Goal: Task Accomplishment & Management: Use online tool/utility

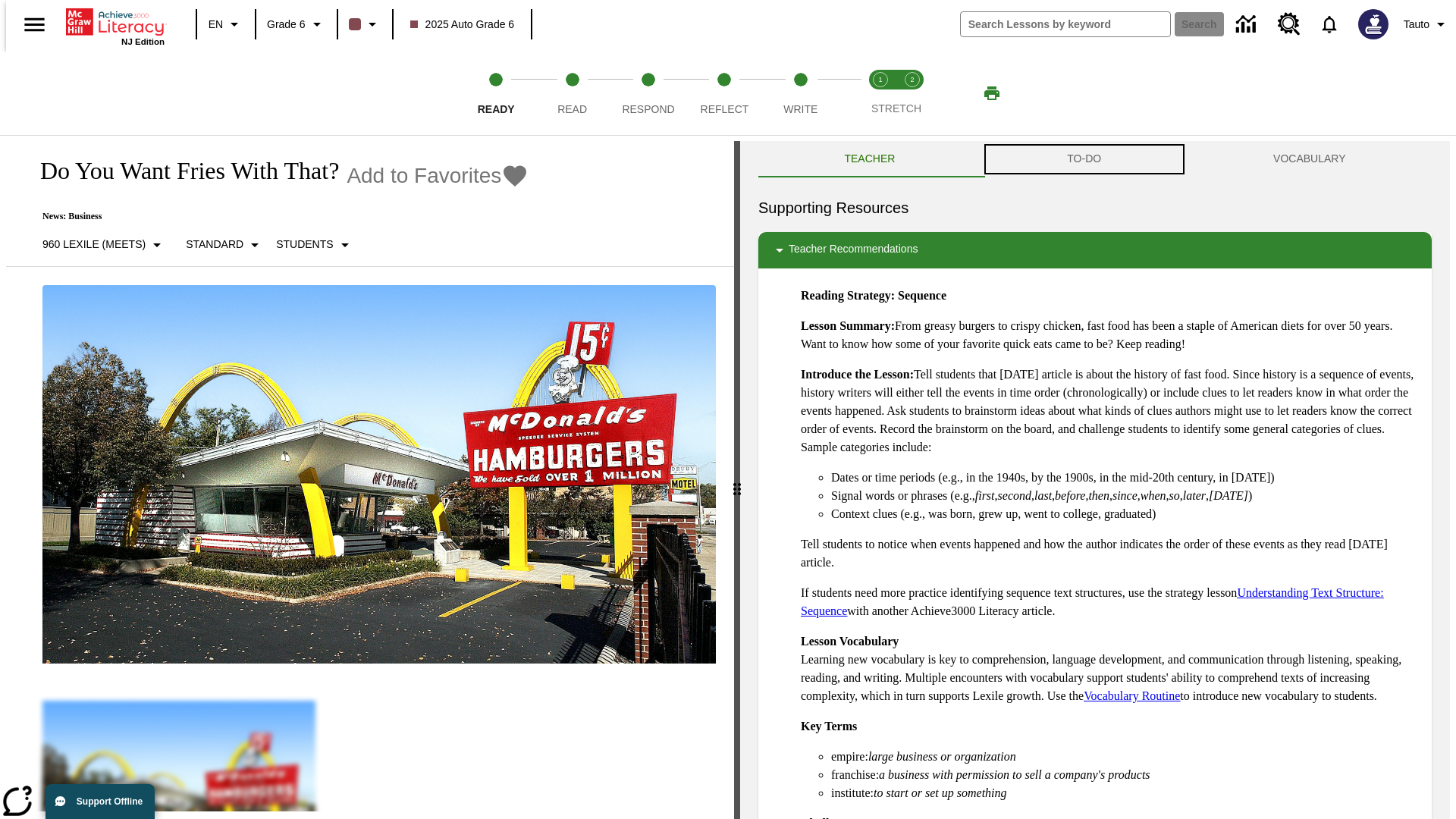
click at [1084, 160] on button "TO-DO" at bounding box center [1084, 159] width 206 height 36
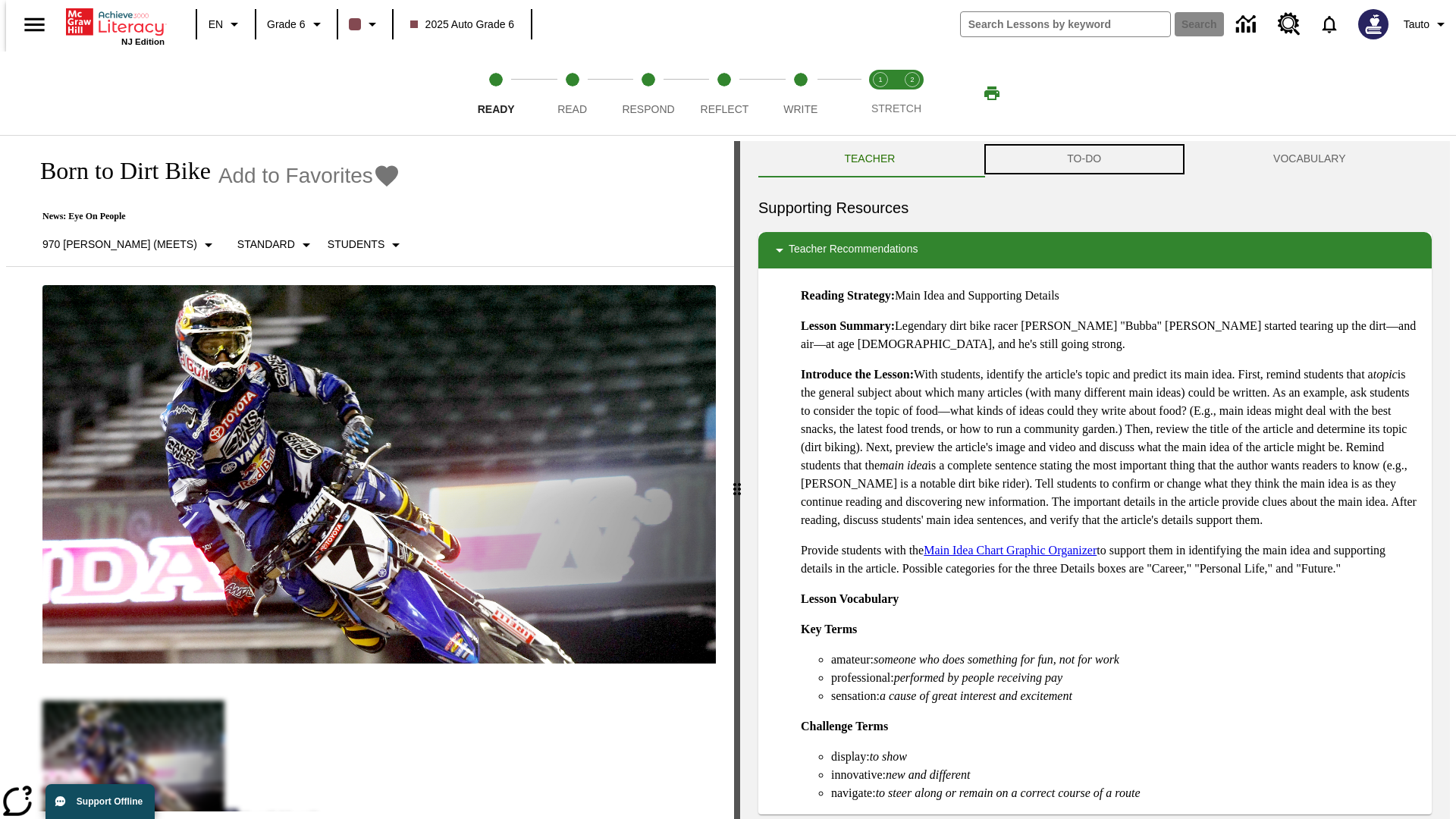
click at [1084, 160] on button "TO-DO" at bounding box center [1084, 159] width 206 height 36
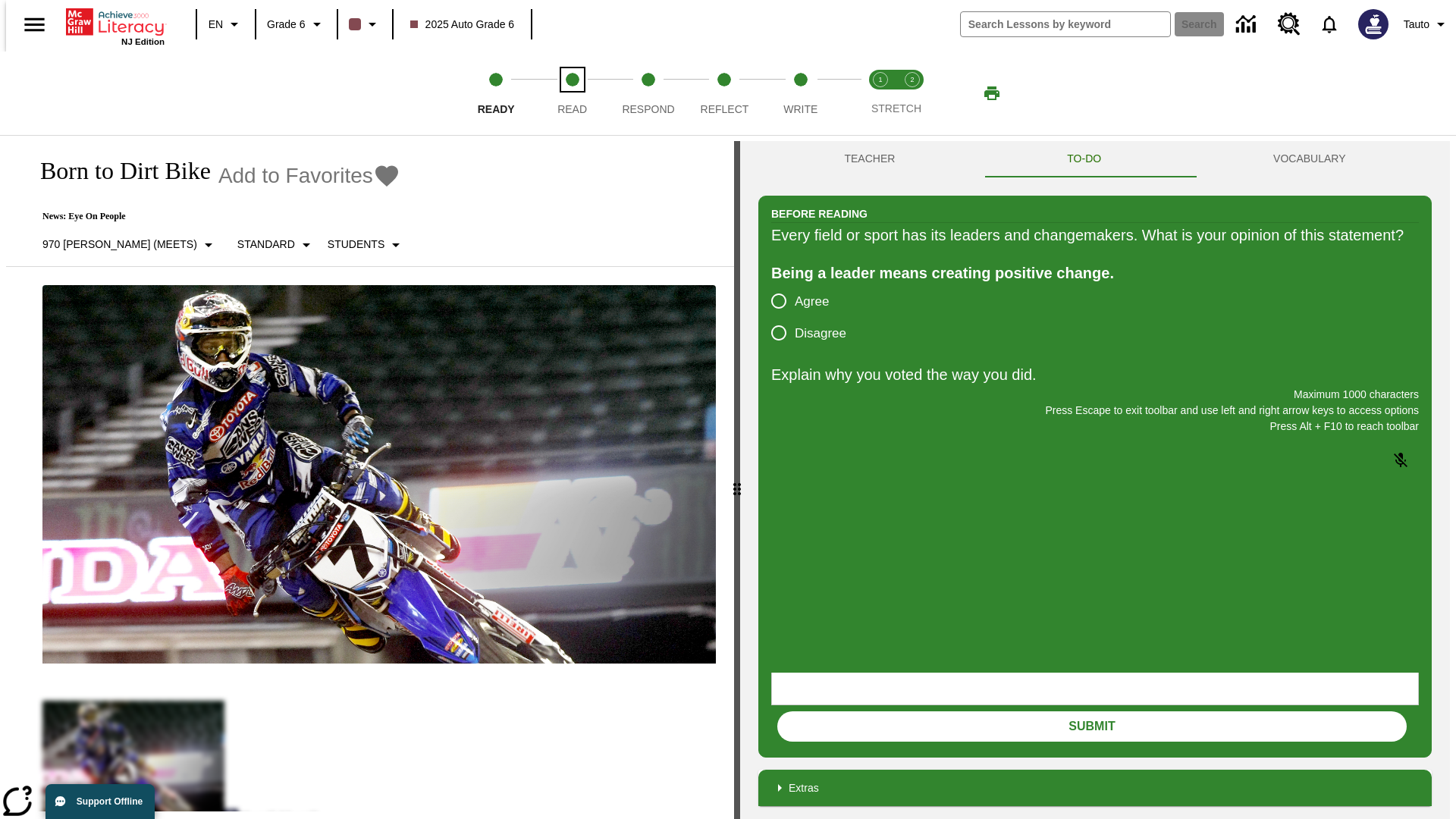
click at [572, 94] on span "Read" at bounding box center [572, 103] width 30 height 27
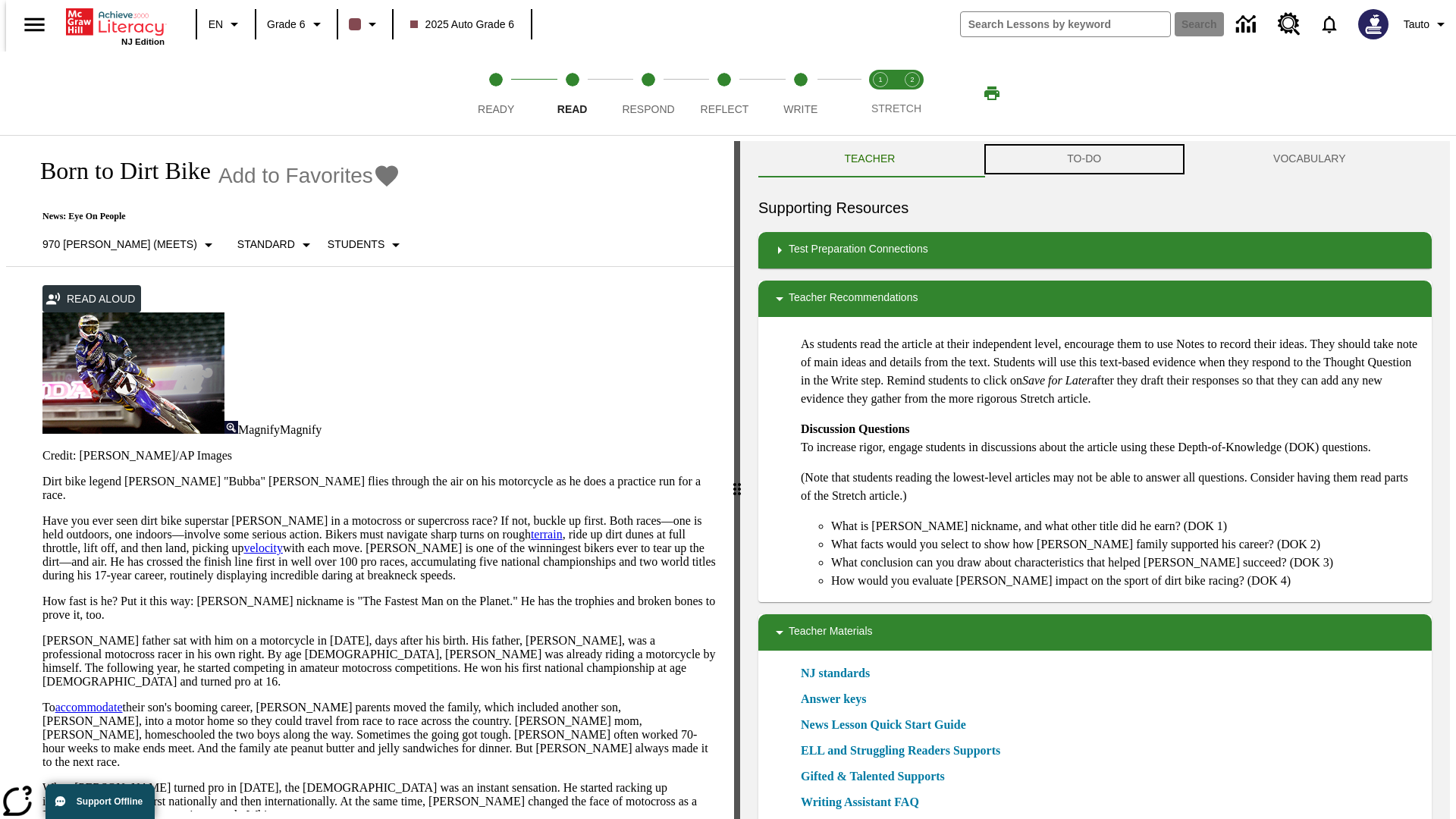
scroll to position [1, 0]
click at [1084, 160] on button "TO-DO" at bounding box center [1084, 158] width 206 height 36
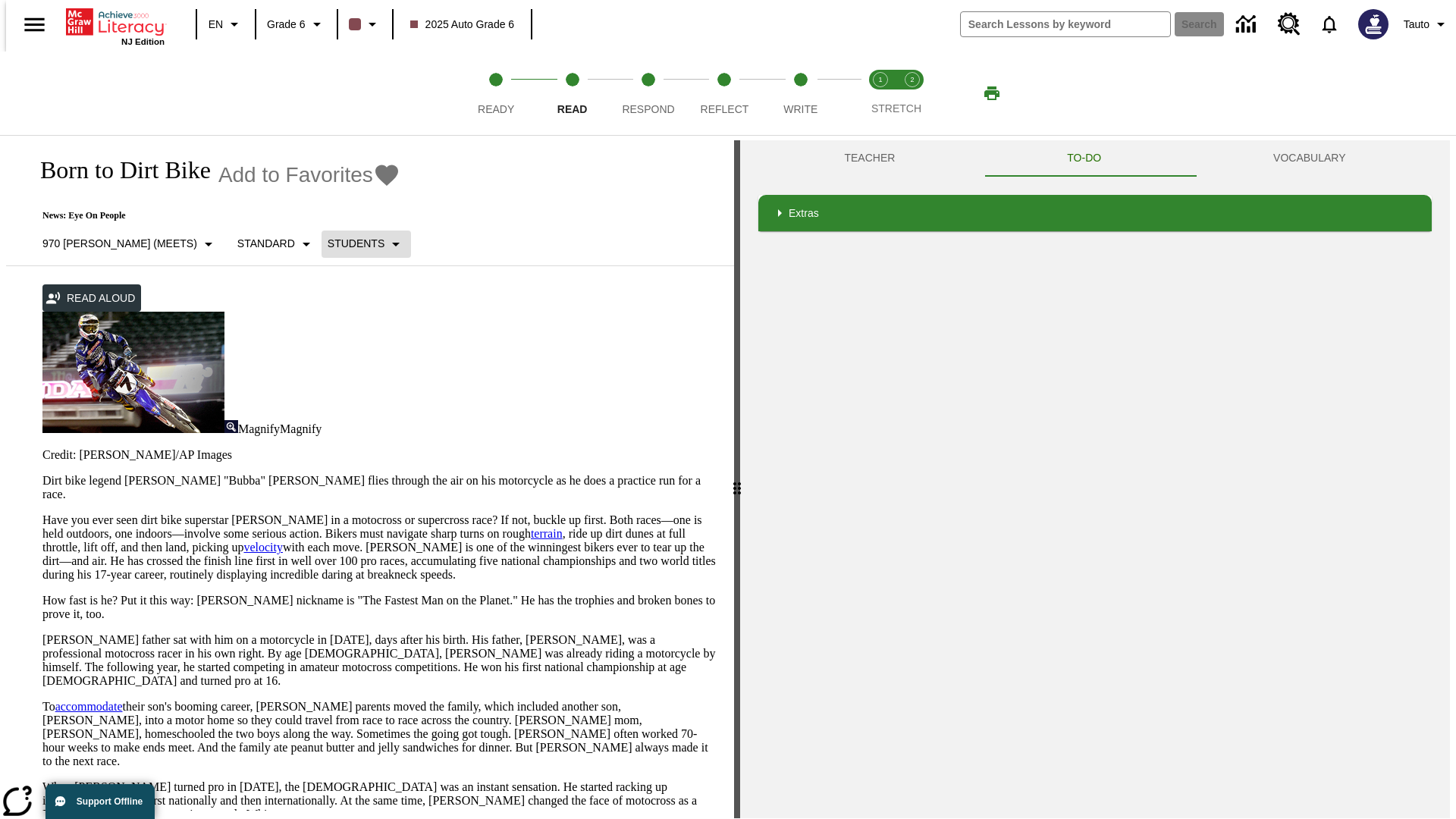
click at [327, 243] on p "Students" at bounding box center [356, 244] width 57 height 16
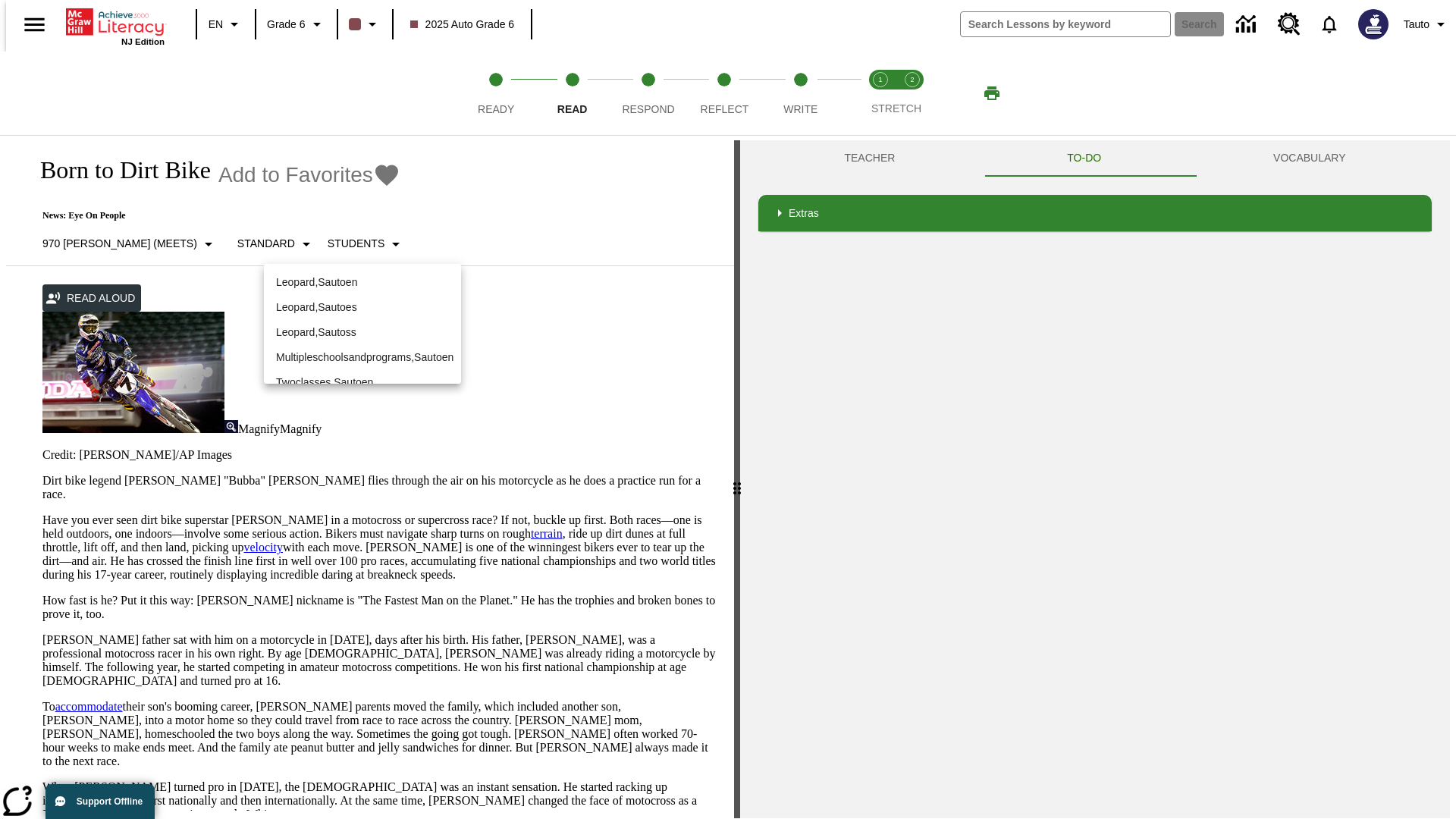
click at [351, 275] on p "Leopard , Sautoen" at bounding box center [362, 283] width 173 height 16
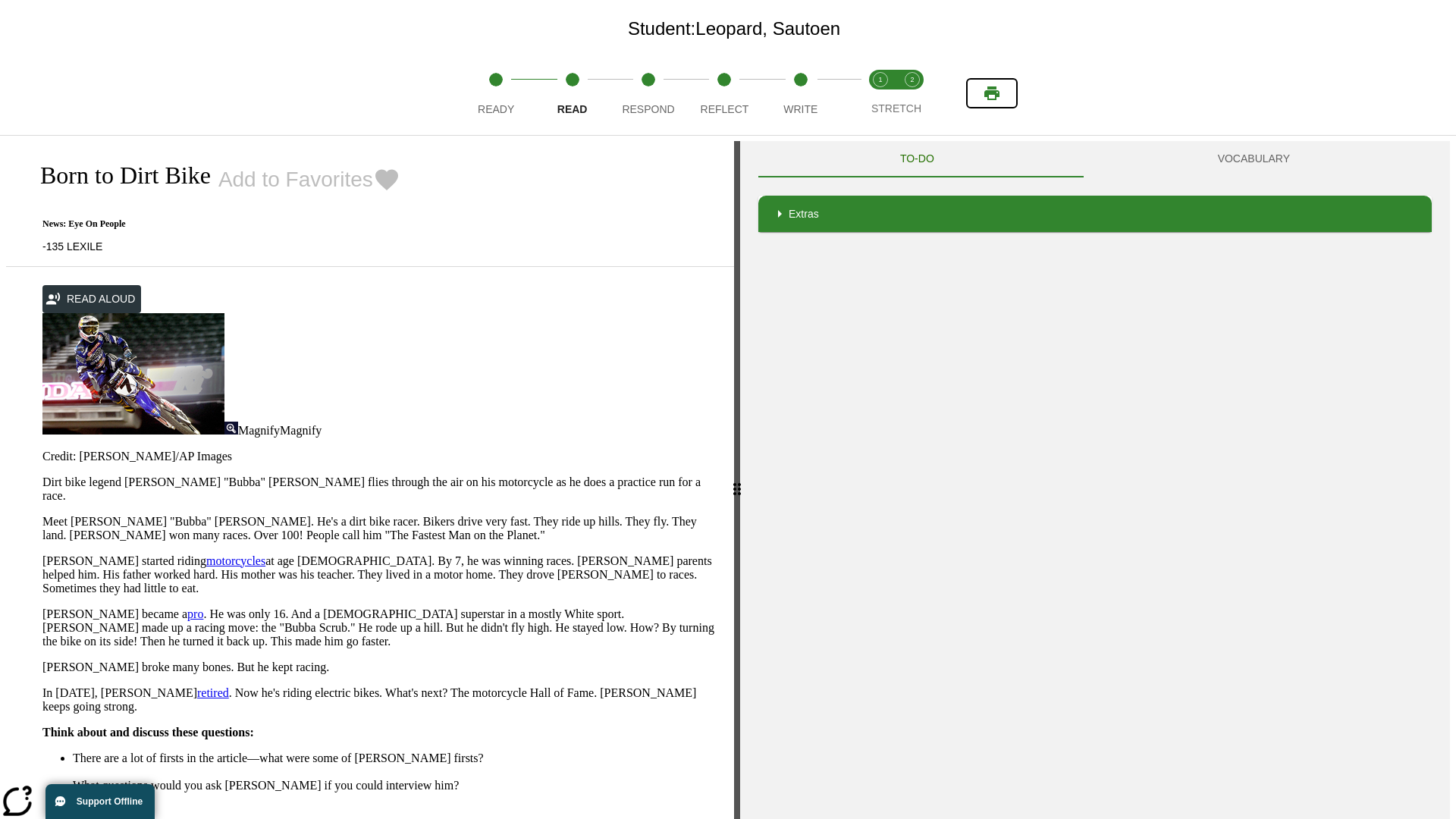
click at [992, 94] on icon "Print" at bounding box center [992, 93] width 15 height 14
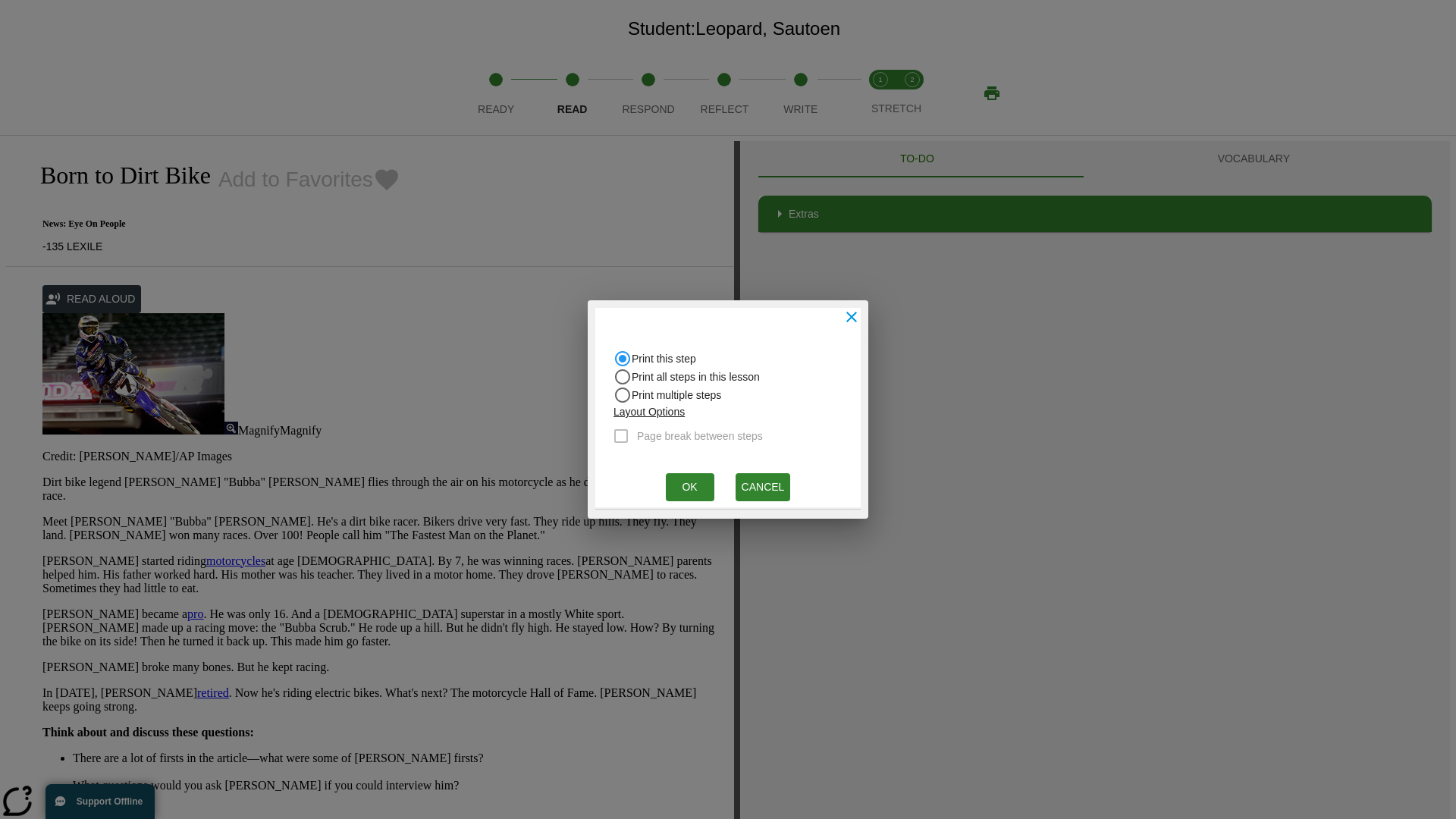
click at [622, 377] on input "Print all steps in this lesson" at bounding box center [622, 376] width 19 height 19
radio input "true"
radio input "false"
checkbox input "true"
click at [689, 487] on button "Ok" at bounding box center [690, 487] width 48 height 28
